Goal: Information Seeking & Learning: Find specific fact

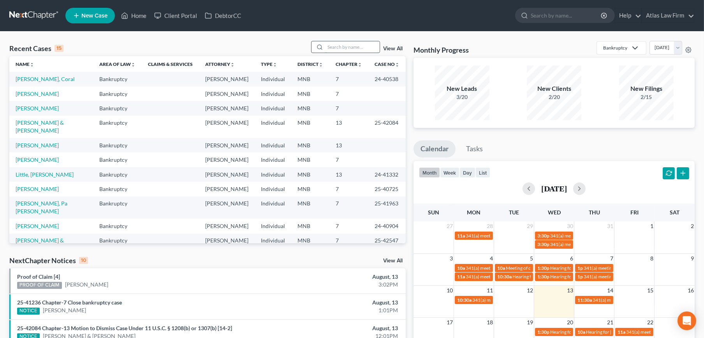
click at [368, 48] on input "search" at bounding box center [352, 46] width 55 height 11
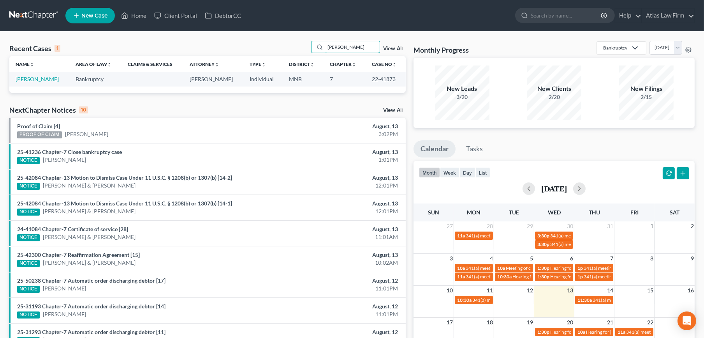
type input "[PERSON_NAME]"
drag, startPoint x: 400, startPoint y: 79, endPoint x: 367, endPoint y: 81, distance: 32.8
click at [367, 81] on td "22-41873" at bounding box center [386, 79] width 40 height 14
copy td "22-41873"
click at [20, 79] on link "[PERSON_NAME]" at bounding box center [37, 79] width 43 height 7
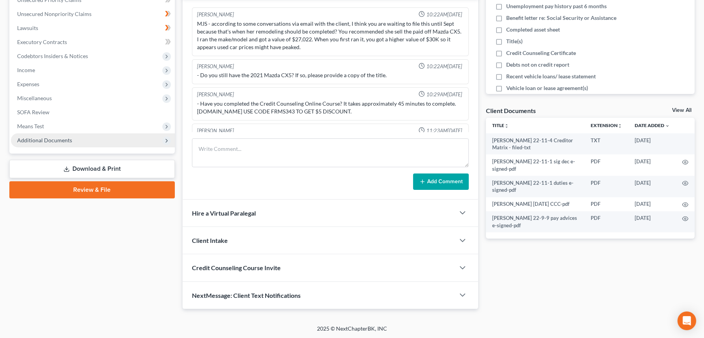
scroll to position [915, 0]
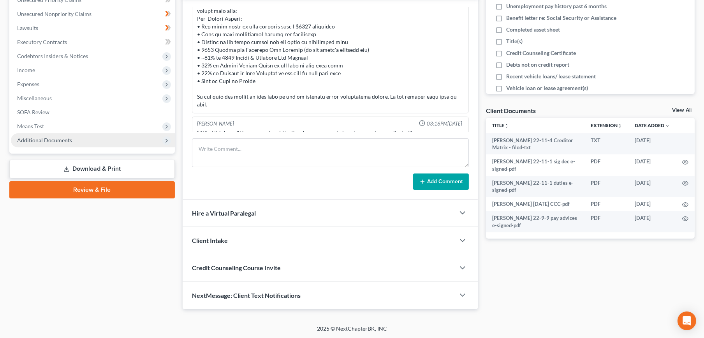
click at [50, 134] on span "Additional Documents" at bounding box center [93, 140] width 164 height 14
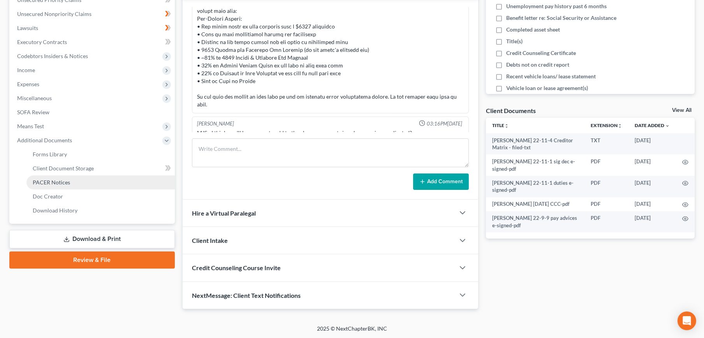
click at [51, 180] on span "PACER Notices" at bounding box center [51, 182] width 37 height 7
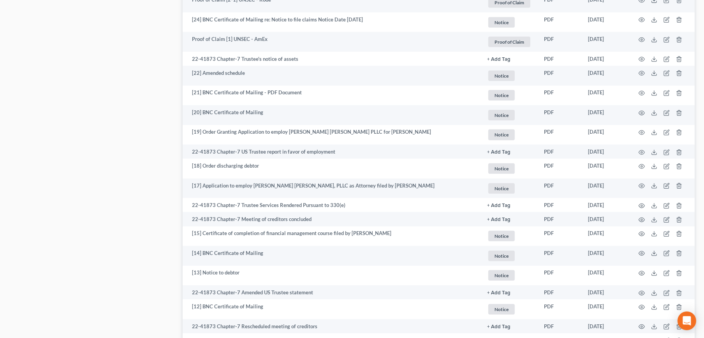
scroll to position [1172, 0]
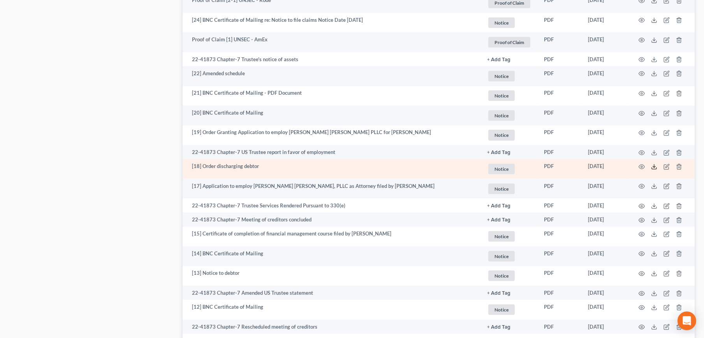
click at [654, 166] on icon at bounding box center [654, 167] width 6 height 6
